Goal: Task Accomplishment & Management: Complete application form

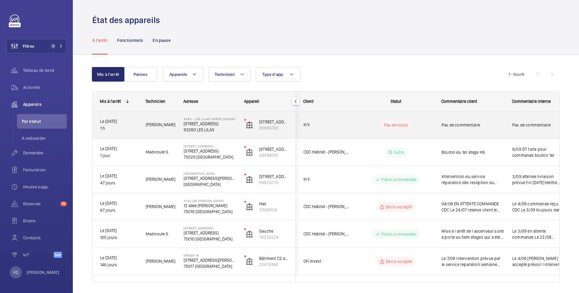
click at [540, 130] on div "Pas de commentaire" at bounding box center [540, 125] width 56 height 14
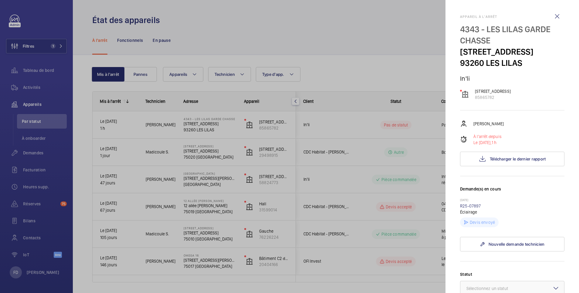
scroll to position [121, 0]
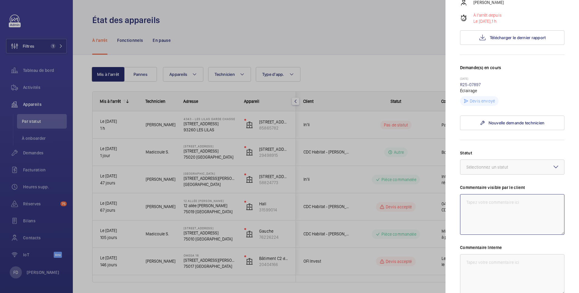
click at [510, 217] on textarea at bounding box center [512, 214] width 104 height 41
click at [515, 218] on textarea at bounding box center [512, 214] width 104 height 41
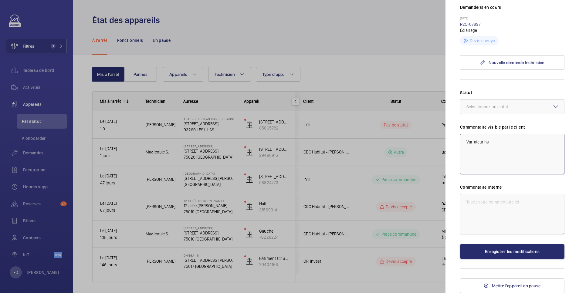
type textarea "Variateur hs"
click at [508, 204] on textarea at bounding box center [512, 214] width 104 height 41
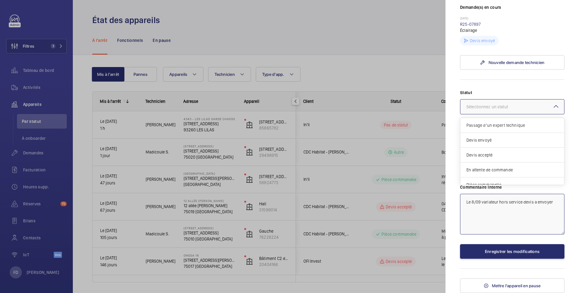
click at [503, 106] on div "Sélectionnez un statut" at bounding box center [495, 107] width 57 height 6
click at [489, 179] on span "Autre" at bounding box center [513, 178] width 92 height 6
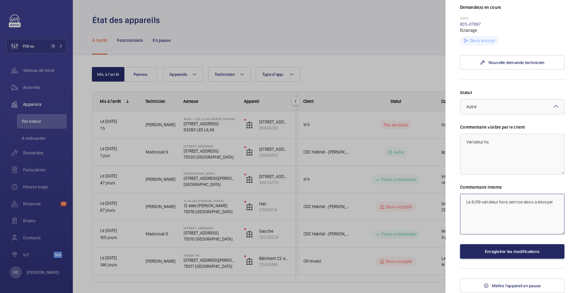
type textarea "Le 8/09 variateur hors service devis a envoyer"
click at [509, 255] on button "Enregistrer les modifications" at bounding box center [512, 251] width 104 height 15
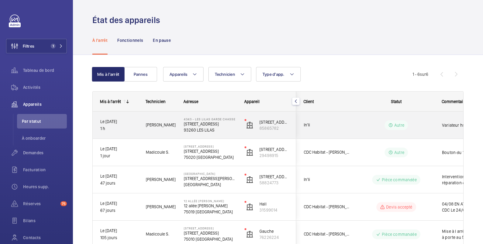
click at [433, 124] on wm-front-pills-cell "Autre" at bounding box center [396, 126] width 76 height 10
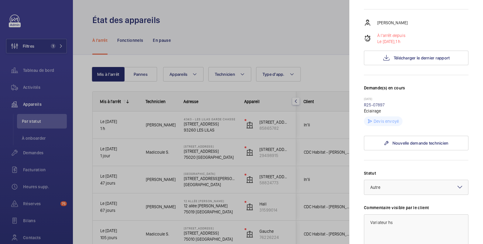
scroll to position [202, 0]
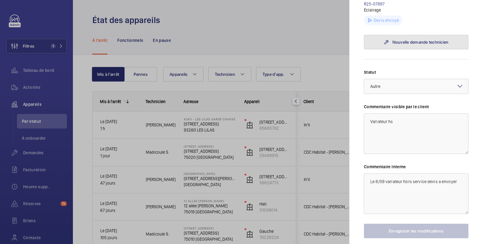
click at [415, 49] on link "Nouvelle demande technicien" at bounding box center [416, 42] width 104 height 15
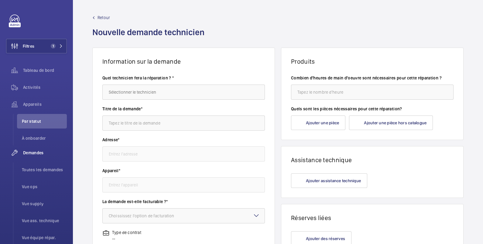
type input "4343 - LES LILAS GARDE CHASSE [STREET_ADDRESS]"
type input "[STREET_ADDRESS]"
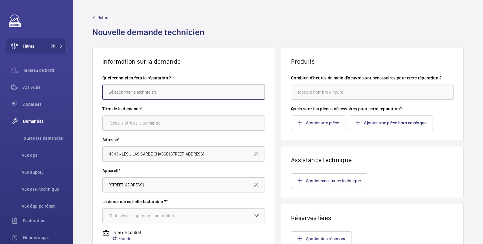
click at [149, 91] on input "text" at bounding box center [183, 92] width 162 height 15
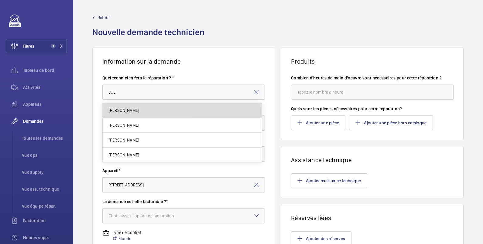
click at [149, 112] on mat-option "[PERSON_NAME]" at bounding box center [182, 110] width 159 height 15
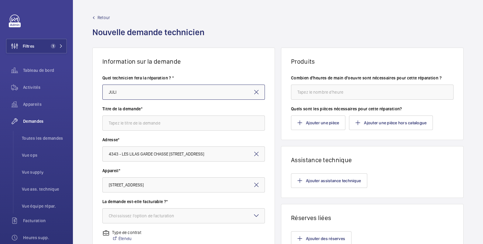
type input "[PERSON_NAME]"
click at [148, 121] on input "text" at bounding box center [183, 123] width 162 height 15
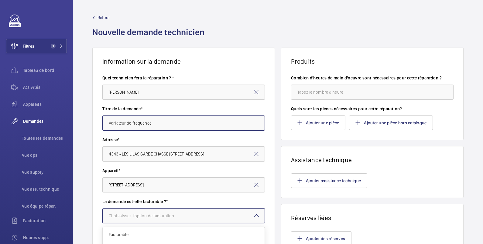
click at [158, 219] on div "Choississez l'option de facturation" at bounding box center [149, 216] width 81 height 6
click at [155, 231] on div "Facturable" at bounding box center [184, 235] width 162 height 15
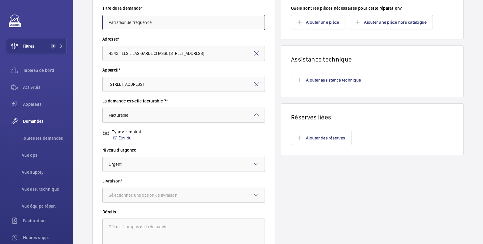
scroll to position [101, 0]
click at [143, 197] on div "Sélectionnez une option de livraison" at bounding box center [151, 195] width 84 height 6
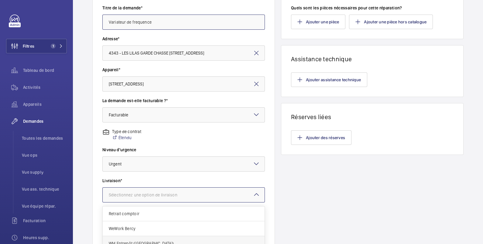
click at [144, 241] on span "WM Entrepôt ([GEOGRAPHIC_DATA])" at bounding box center [184, 244] width 150 height 6
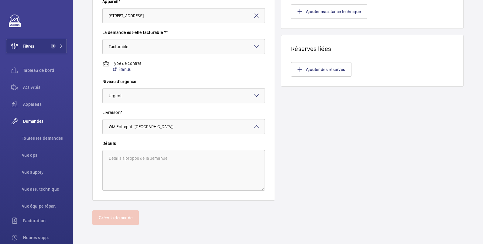
scroll to position [0, 0]
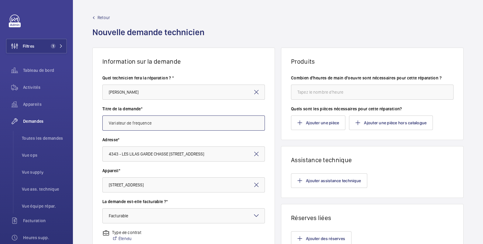
type input "Variateur de frequence"
click at [332, 91] on input "number" at bounding box center [372, 92] width 162 height 15
type input "1"
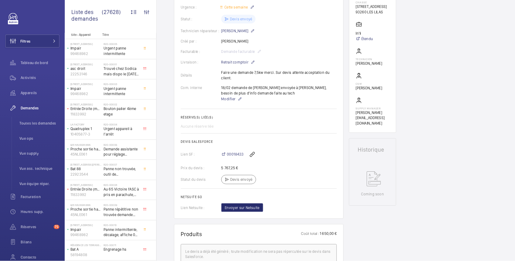
scroll to position [243, 0]
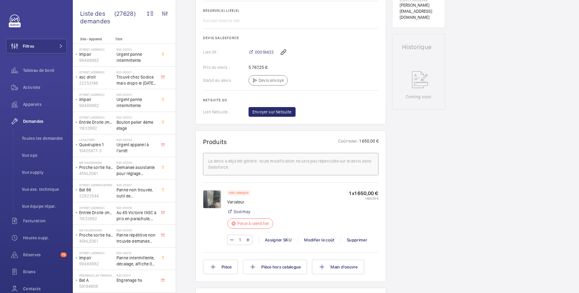
click at [209, 202] on img at bounding box center [212, 199] width 18 height 18
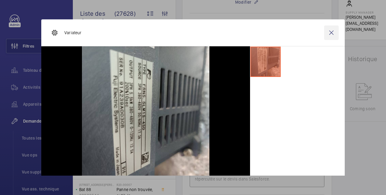
click at [328, 33] on wm-front-icon-button at bounding box center [331, 32] width 15 height 15
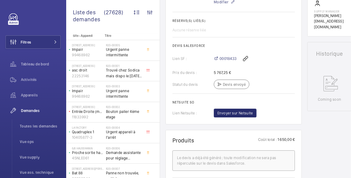
scroll to position [324, 0]
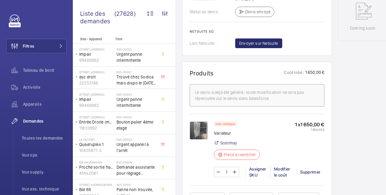
click at [200, 124] on img at bounding box center [199, 131] width 18 height 18
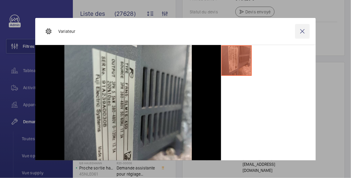
click at [300, 32] on wm-front-icon-button at bounding box center [302, 31] width 15 height 15
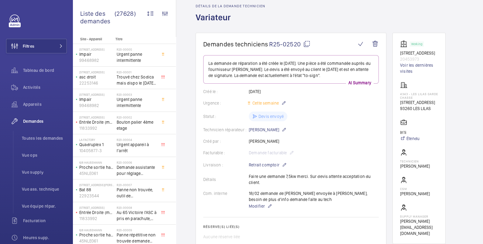
scroll to position [26, 0]
drag, startPoint x: 269, startPoint y: 42, endPoint x: 299, endPoint y: 42, distance: 30.1
click at [299, 42] on span "R25-02520" at bounding box center [289, 45] width 41 height 8
copy span "R25-02520"
